Goal: Information Seeking & Learning: Learn about a topic

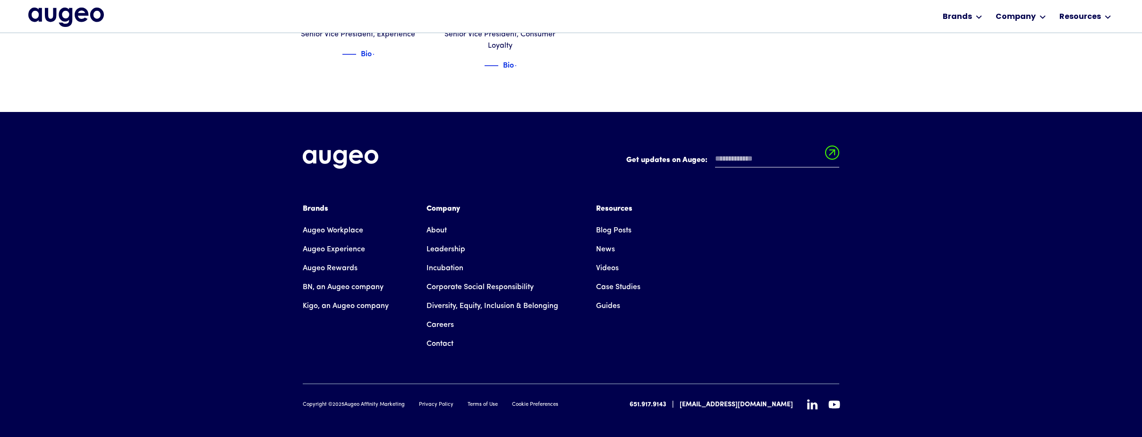
click at [812, 399] on icon at bounding box center [812, 404] width 10 height 10
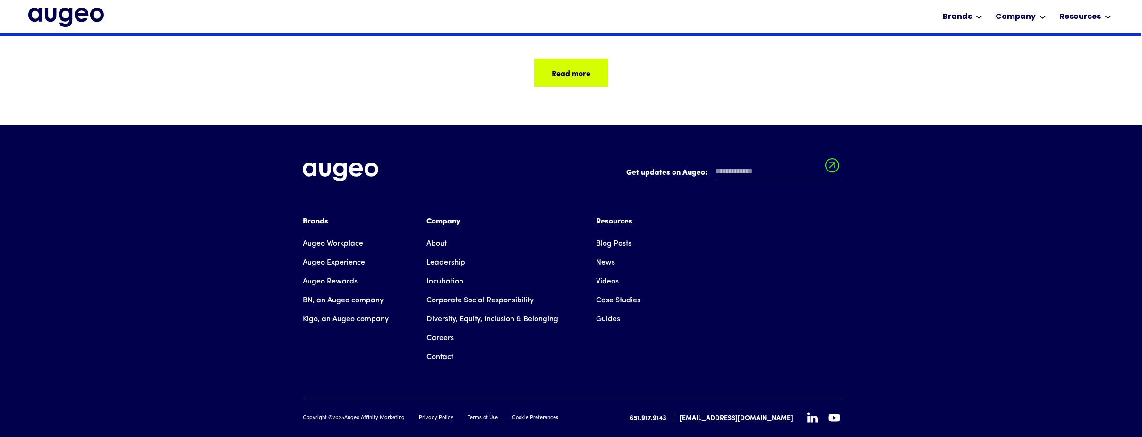
scroll to position [2463, 0]
